Goal: Information Seeking & Learning: Understand process/instructions

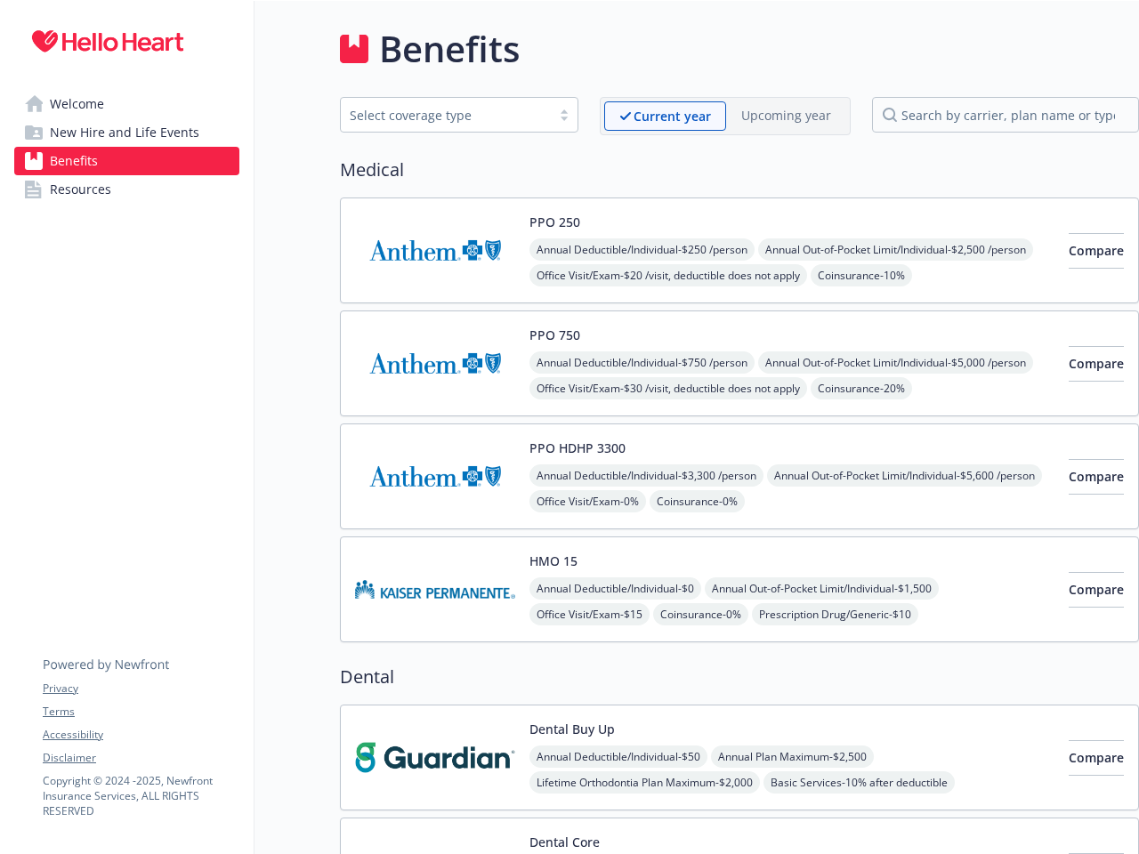
click at [141, 735] on link "Accessibility" at bounding box center [141, 735] width 196 height 16
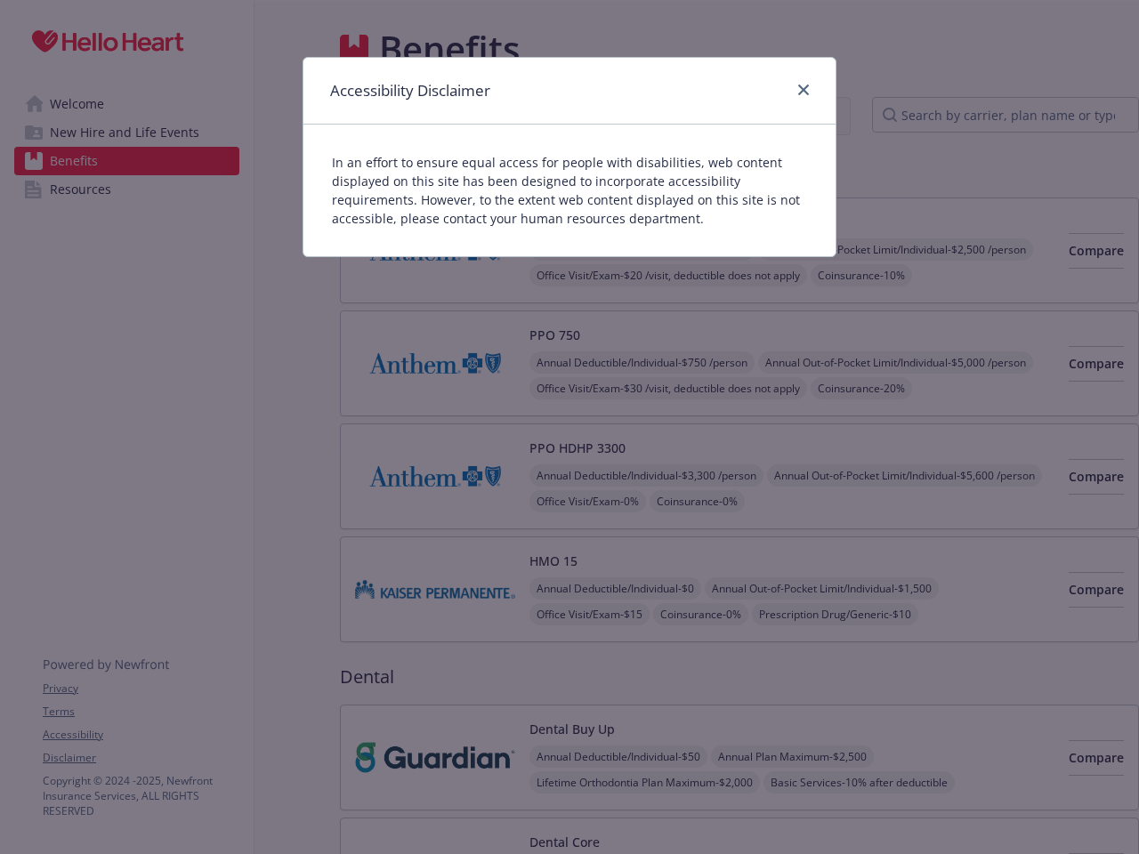
click at [141, 758] on div "Accessibility Disclaimer In an effort to ensure equal access for people with di…" at bounding box center [569, 427] width 1139 height 854
click at [665, 116] on div "Accessibility Disclaimer" at bounding box center [569, 91] width 532 height 67
click at [786, 115] on div "Accessibility Disclaimer" at bounding box center [569, 91] width 532 height 67
click at [554, 222] on p "In an effort to ensure equal access for people with disabilities, web content d…" at bounding box center [569, 190] width 475 height 75
click at [644, 249] on div "In an effort to ensure equal access for people with disabilities, web content d…" at bounding box center [569, 191] width 532 height 132
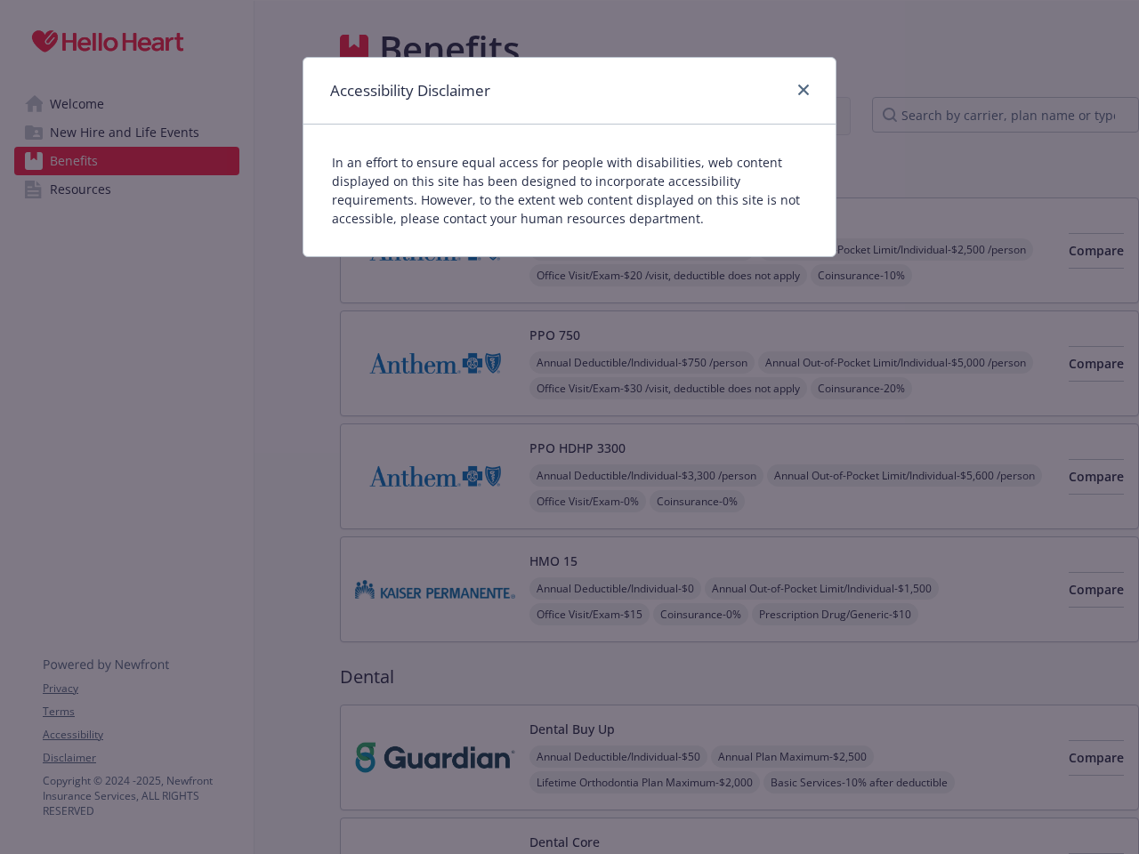
click at [669, 275] on div "Accessibility Disclaimer In an effort to ensure equal access for people with di…" at bounding box center [569, 427] width 1139 height 854
click at [1067, 251] on div "Accessibility Disclaimer In an effort to ensure equal access for people with di…" at bounding box center [569, 427] width 1139 height 854
click at [554, 334] on div "Accessibility Disclaimer In an effort to ensure equal access for people with di…" at bounding box center [569, 427] width 1139 height 854
click at [644, 362] on div "Accessibility Disclaimer In an effort to ensure equal access for people with di…" at bounding box center [569, 427] width 1139 height 854
